Goal: Find specific page/section: Find specific page/section

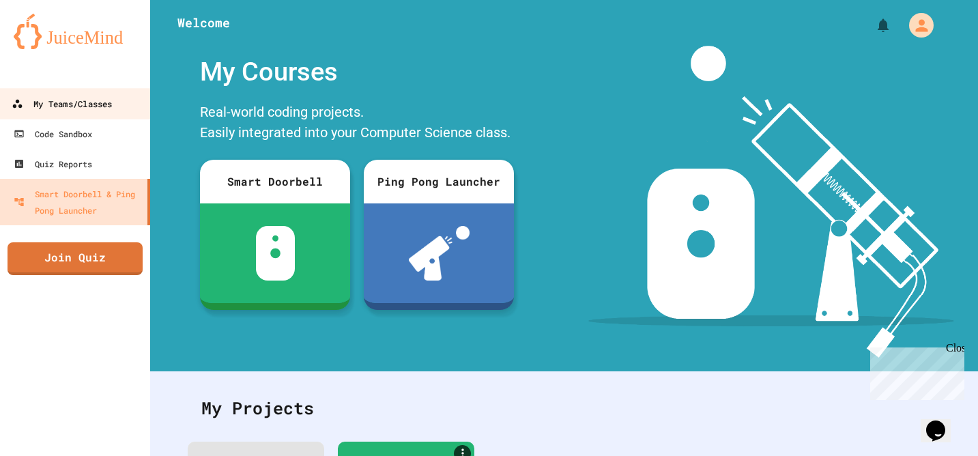
click at [78, 100] on div "My Teams/Classes" at bounding box center [62, 104] width 100 height 17
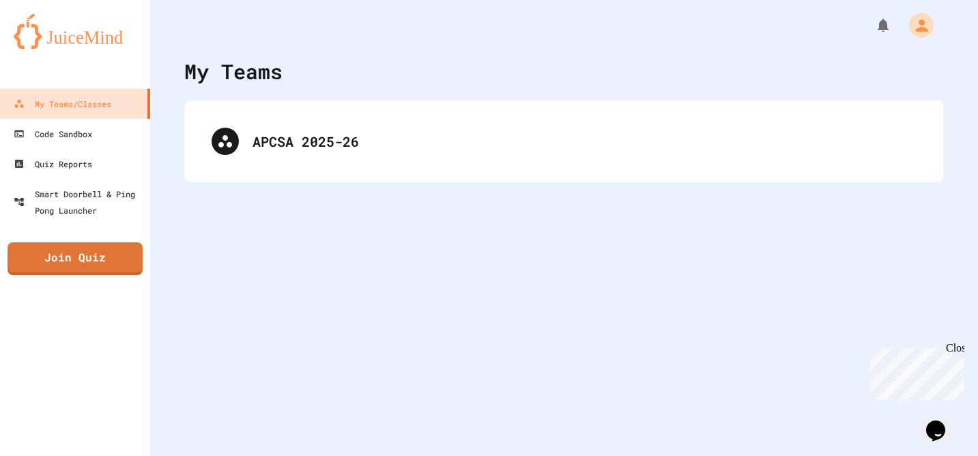
click at [275, 110] on div "APCSA 2025-26" at bounding box center [563, 141] width 759 height 82
click at [275, 112] on div "APCSA 2025-26" at bounding box center [563, 141] width 759 height 82
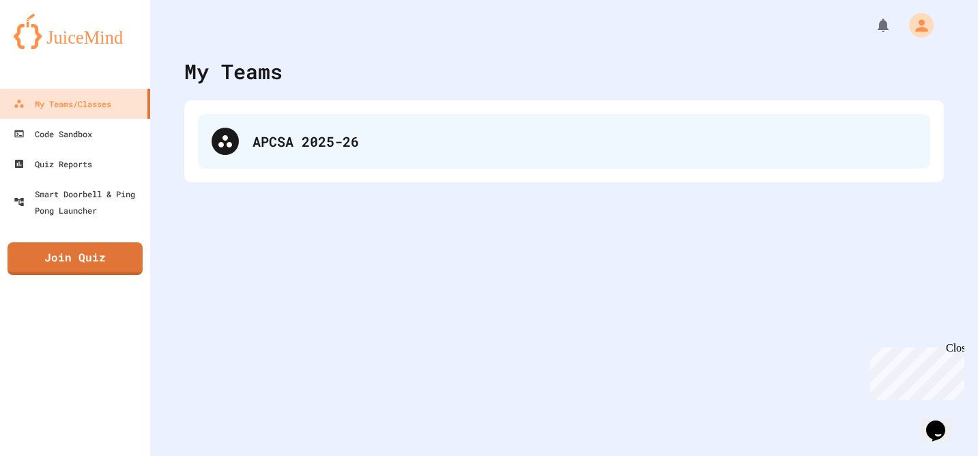
click at [275, 157] on div "APCSA 2025-26" at bounding box center [564, 141] width 732 height 55
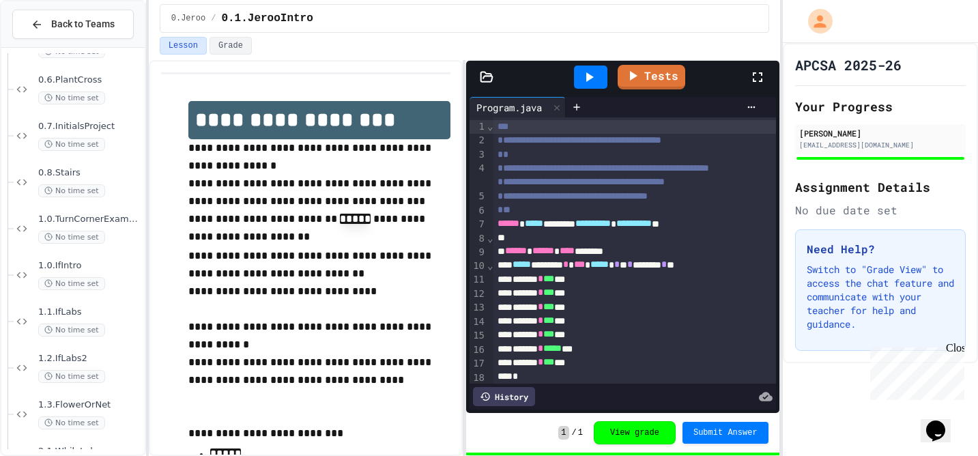
scroll to position [360, 0]
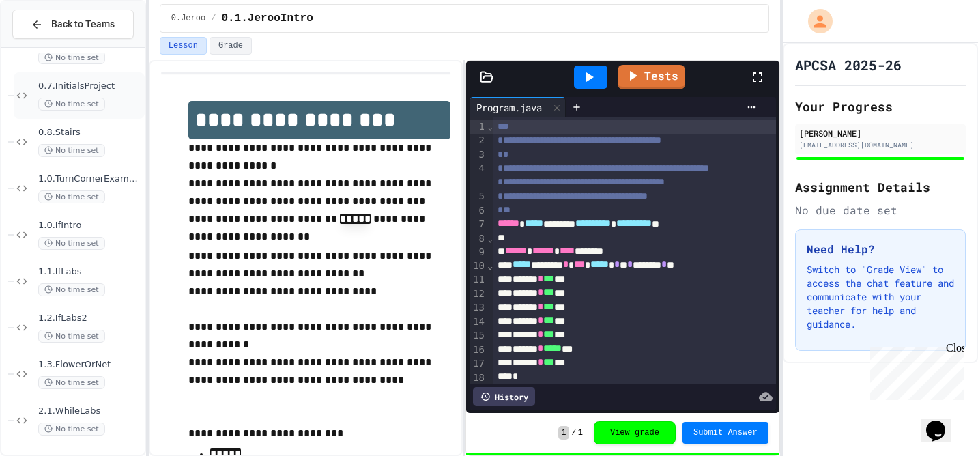
click at [65, 90] on span "0.7.InitialsProject" at bounding box center [90, 86] width 104 height 12
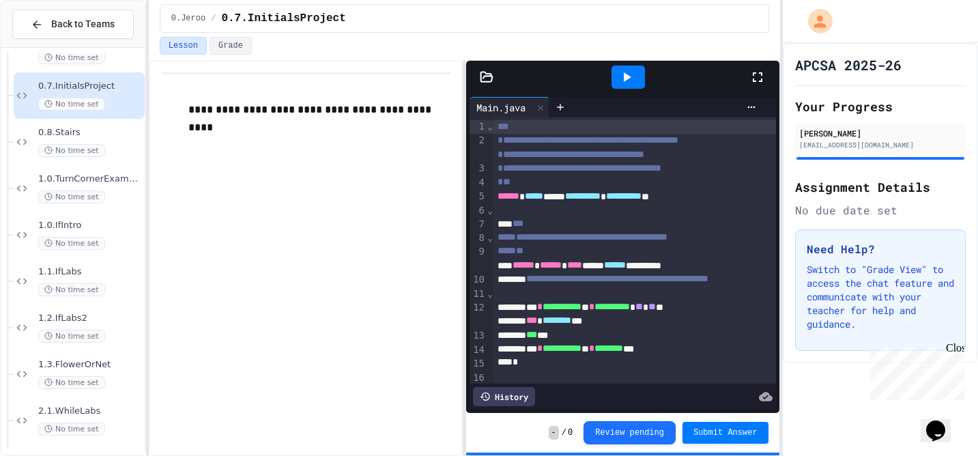
click at [619, 93] on div at bounding box center [627, 77] width 47 height 37
click at [630, 81] on icon at bounding box center [626, 77] width 16 height 16
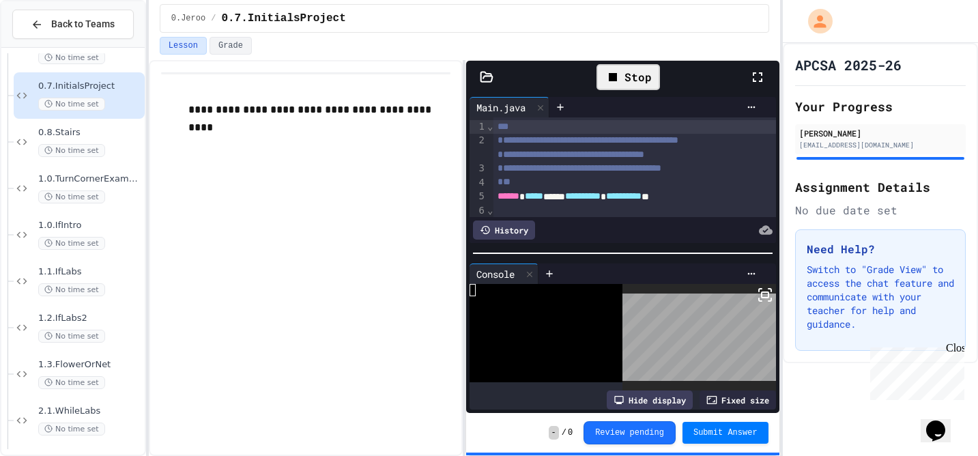
click at [737, 319] on body "**********" at bounding box center [489, 228] width 978 height 456
